Goal: Information Seeking & Learning: Understand process/instructions

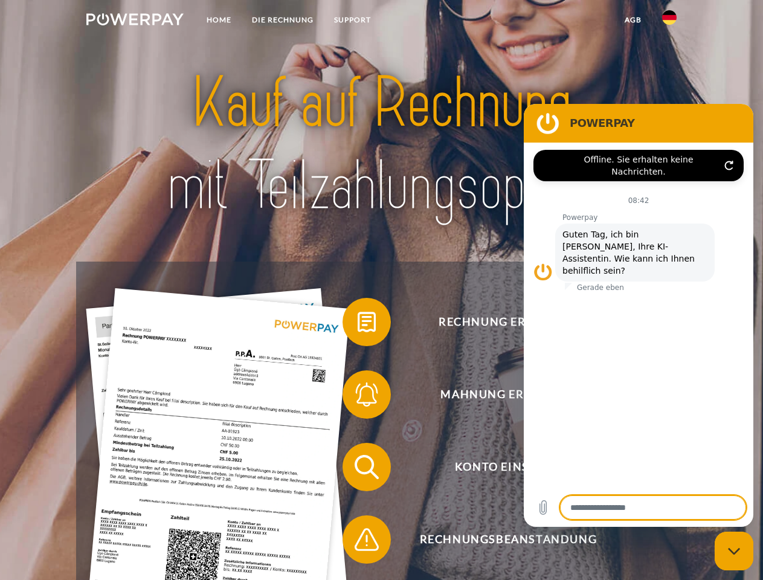
click at [135, 21] on img at bounding box center [134, 19] width 97 height 12
click at [670, 21] on img at bounding box center [669, 17] width 15 height 15
click at [633, 20] on link "agb" at bounding box center [633, 20] width 37 height 22
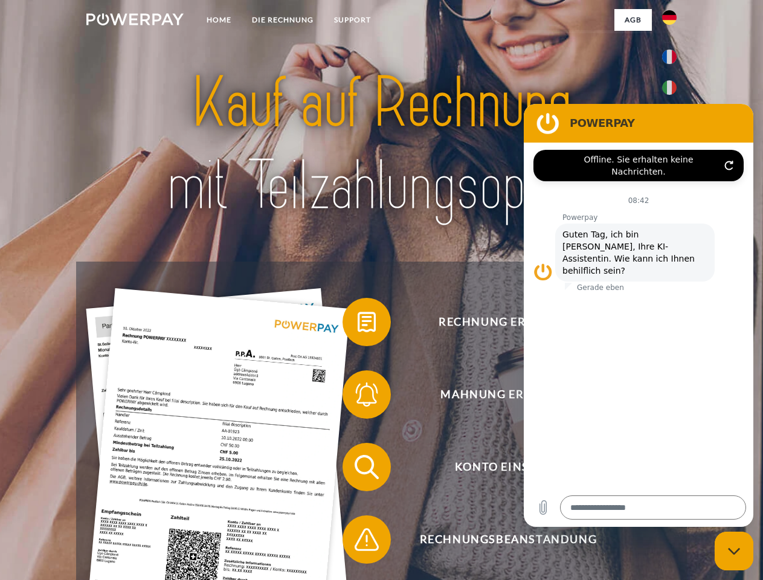
click at [358, 325] on span at bounding box center [349, 322] width 60 height 60
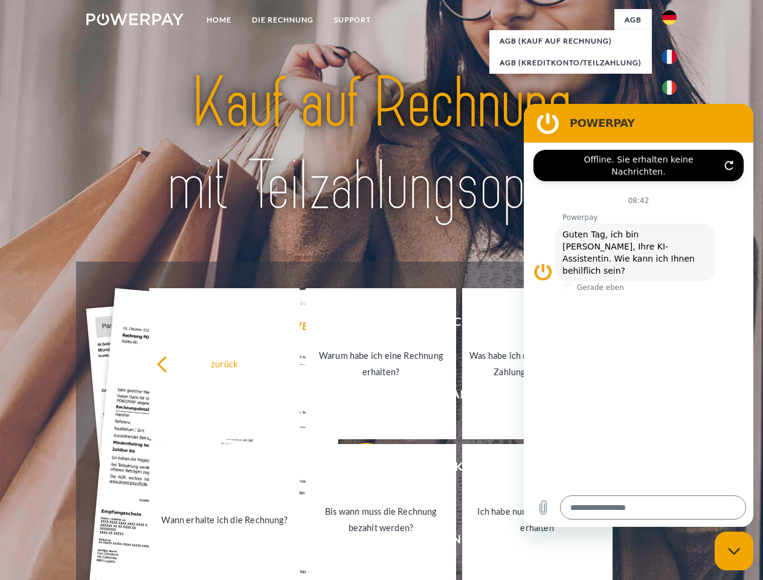
click at [358, 397] on div "zurück Warum habe ich eine Rechnung erhalten? Was habe ich noch offen, ist mein…" at bounding box center [381, 442] width 488 height 312
click at [358, 470] on link "Bis wann muss die Rechnung bezahlt werden?" at bounding box center [381, 519] width 150 height 151
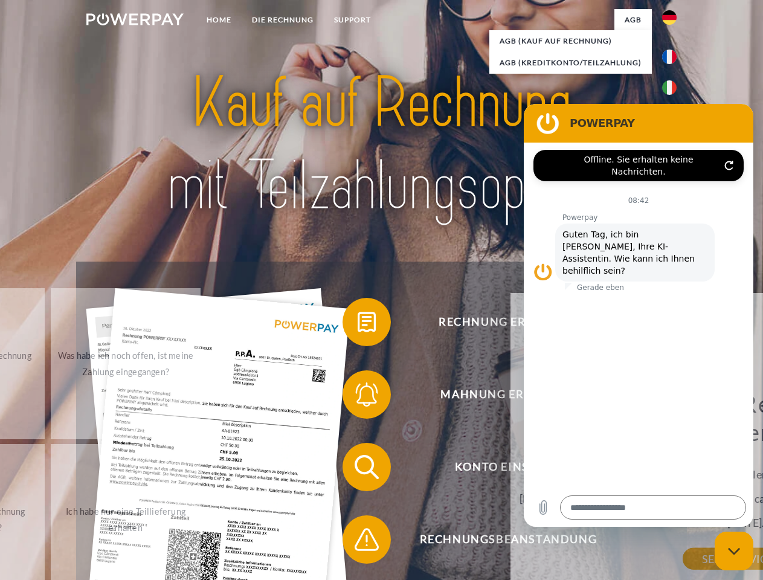
click at [358, 542] on span at bounding box center [349, 540] width 60 height 60
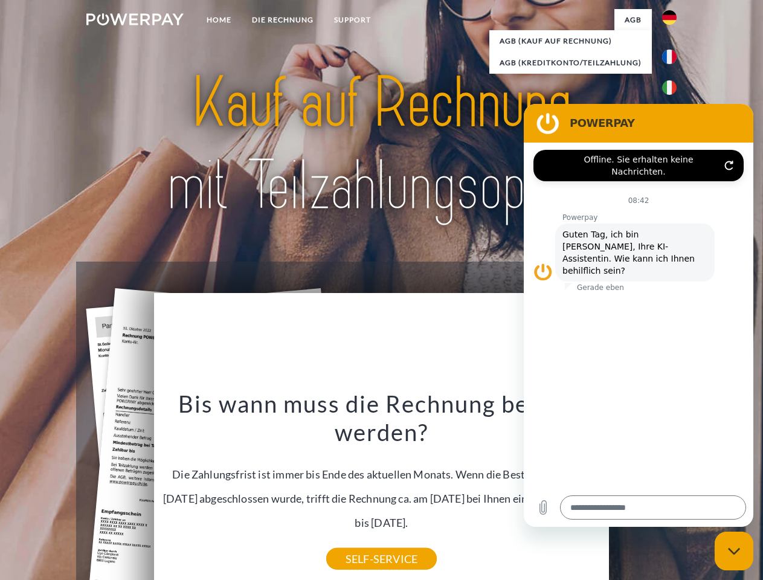
click at [734, 551] on icon "Messaging-Fenster schließen" at bounding box center [734, 552] width 13 height 8
type textarea "*"
